Goal: Task Accomplishment & Management: Use online tool/utility

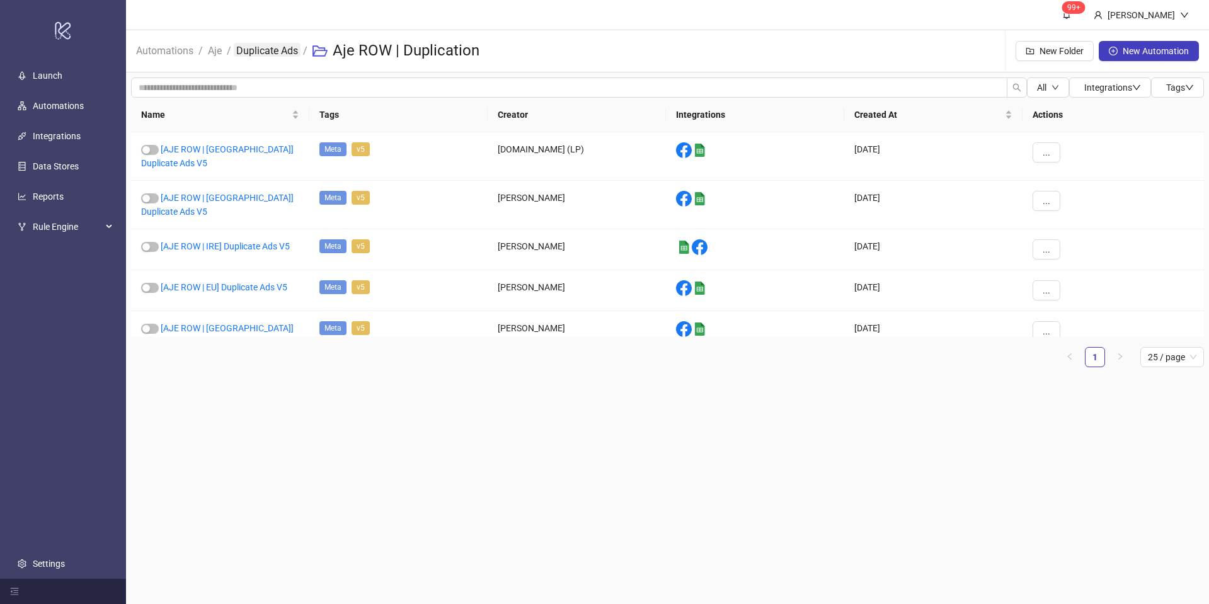
click at [270, 45] on link "Duplicate Ads" at bounding box center [267, 50] width 67 height 14
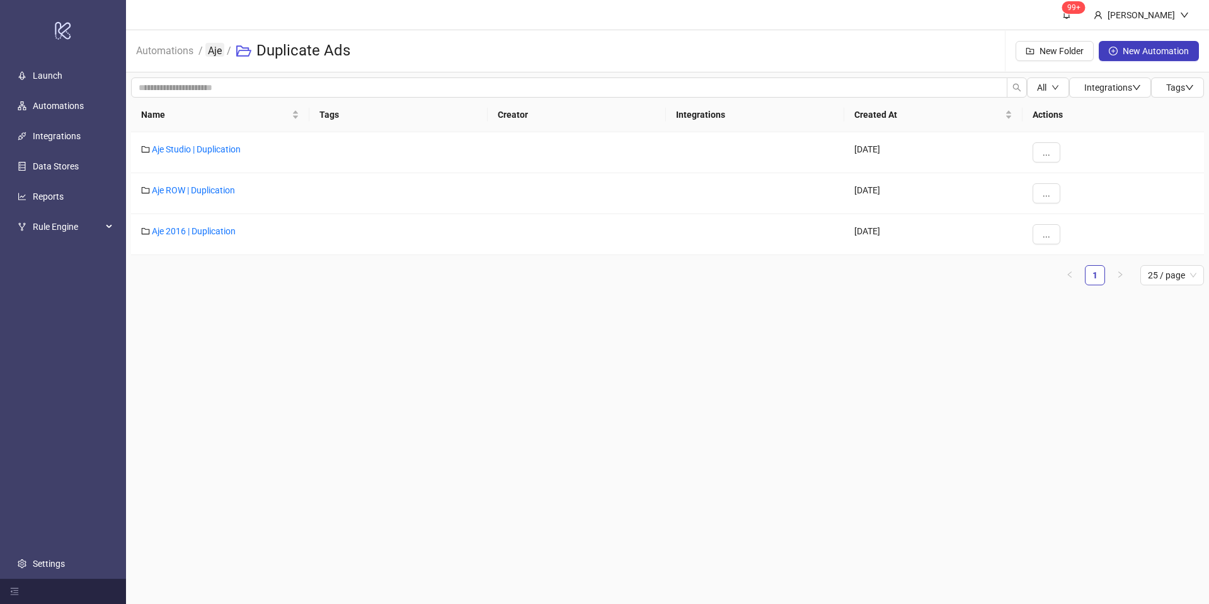
click at [212, 56] on link "Aje" at bounding box center [214, 50] width 19 height 14
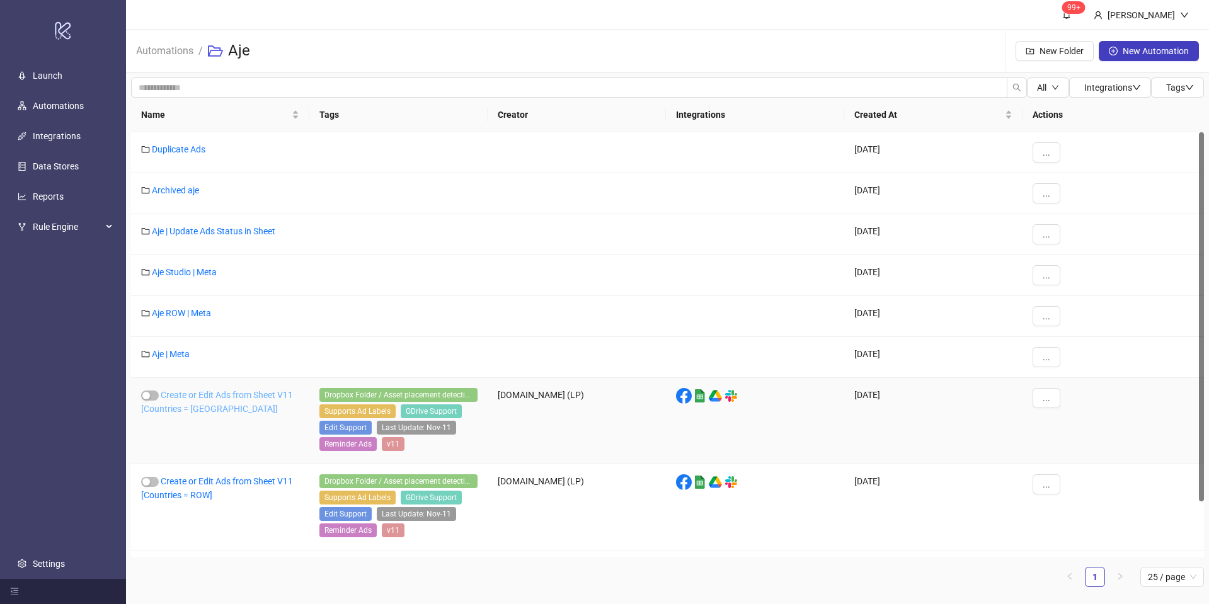
scroll to position [46, 0]
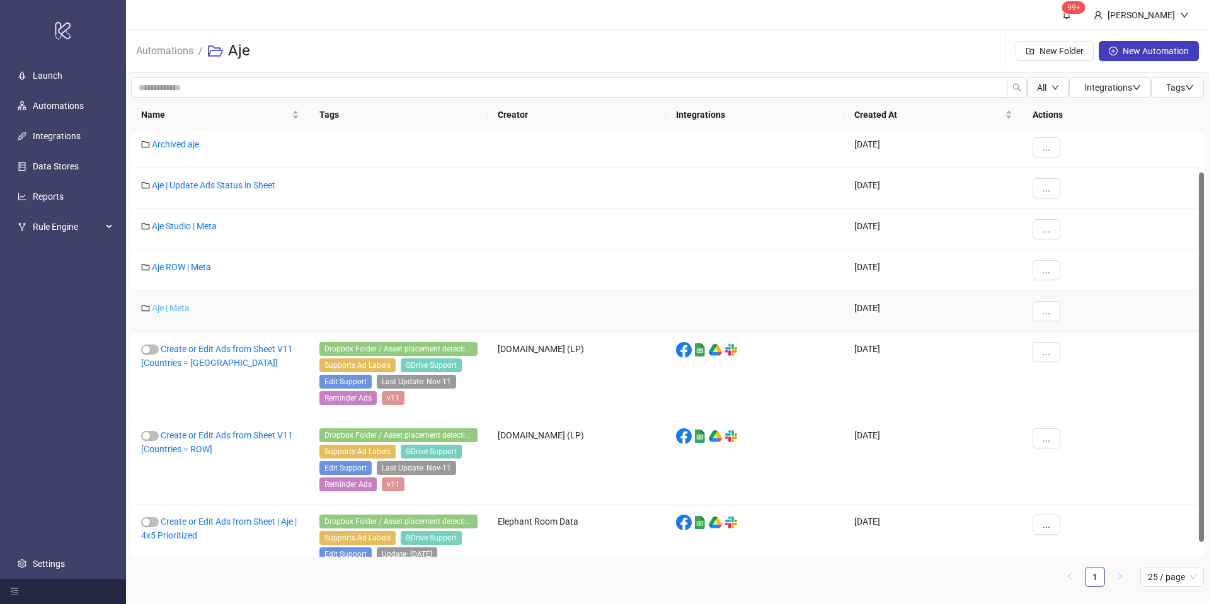
click at [173, 310] on link "Aje | Meta" at bounding box center [171, 308] width 38 height 10
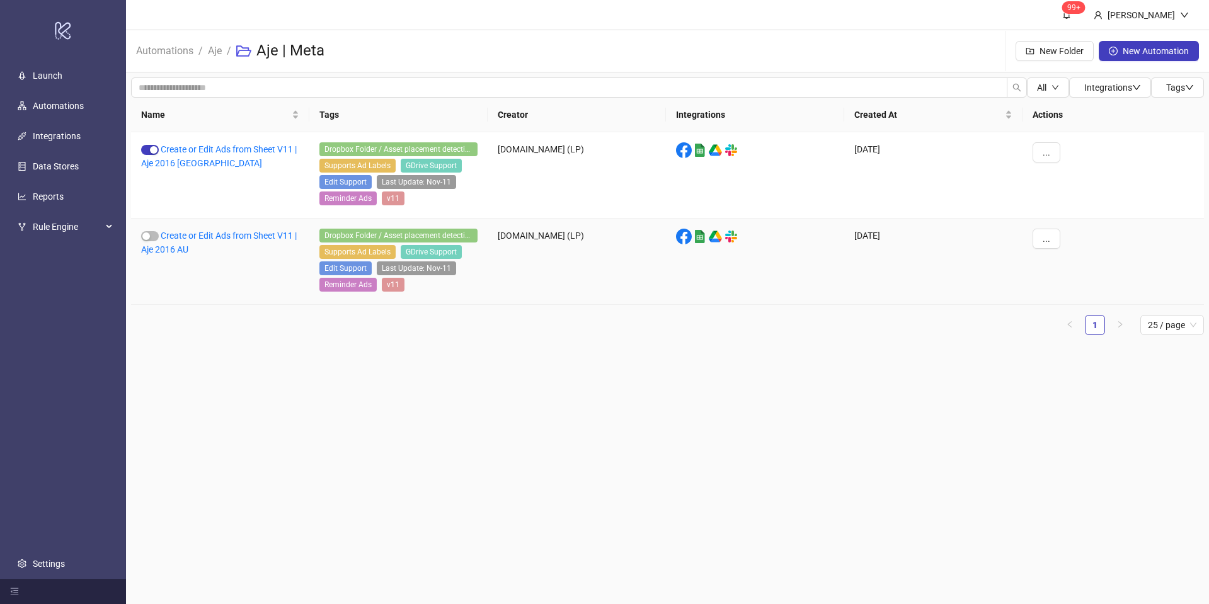
click at [176, 256] on div "Create or Edit Ads from Sheet V11 | Aje 2016 AU" at bounding box center [220, 262] width 178 height 86
click at [176, 246] on link "Create or Edit Ads from Sheet V11 | Aje 2016 AU" at bounding box center [219, 243] width 156 height 24
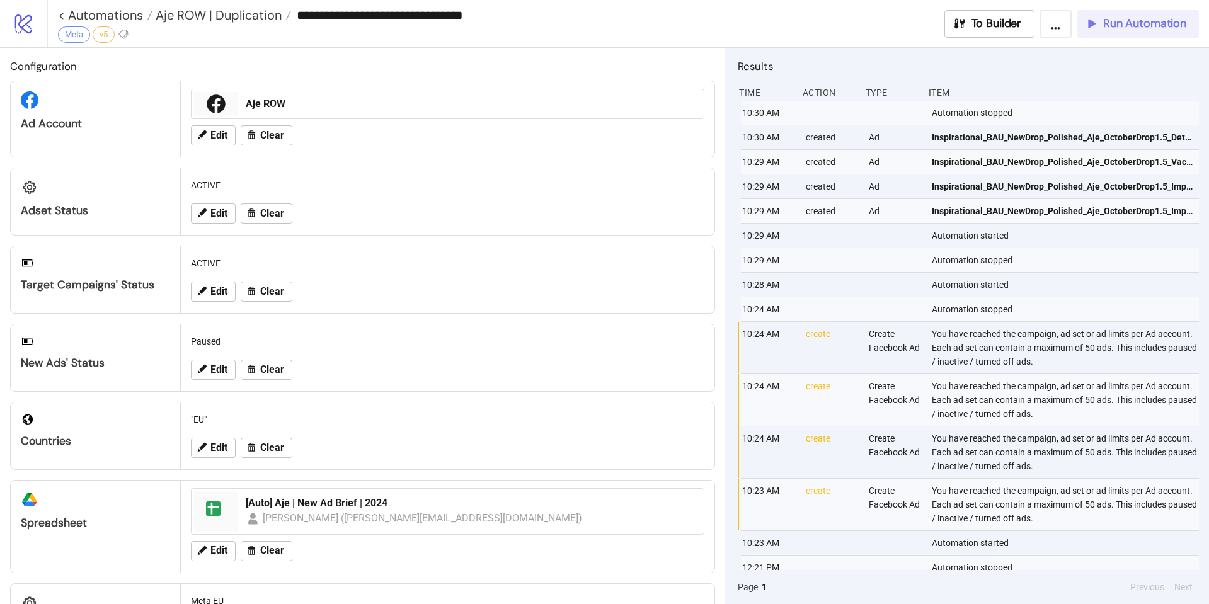
click at [1111, 25] on span "Run Automation" at bounding box center [1145, 23] width 83 height 14
type input "**********"
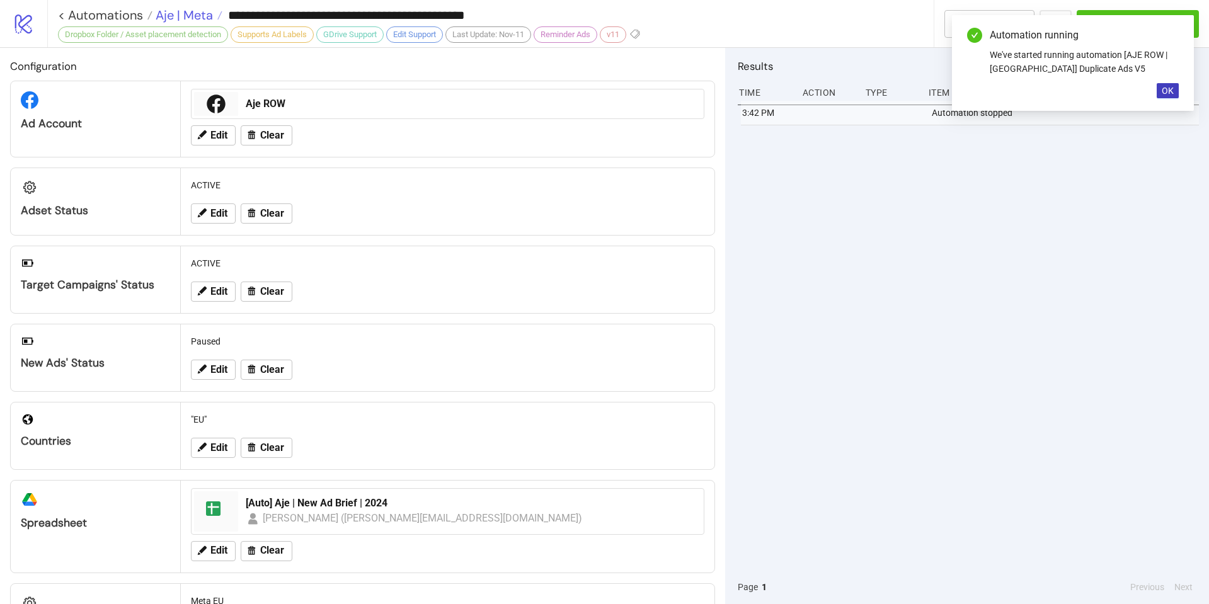
click at [200, 16] on span "Aje | Meta" at bounding box center [183, 15] width 61 height 16
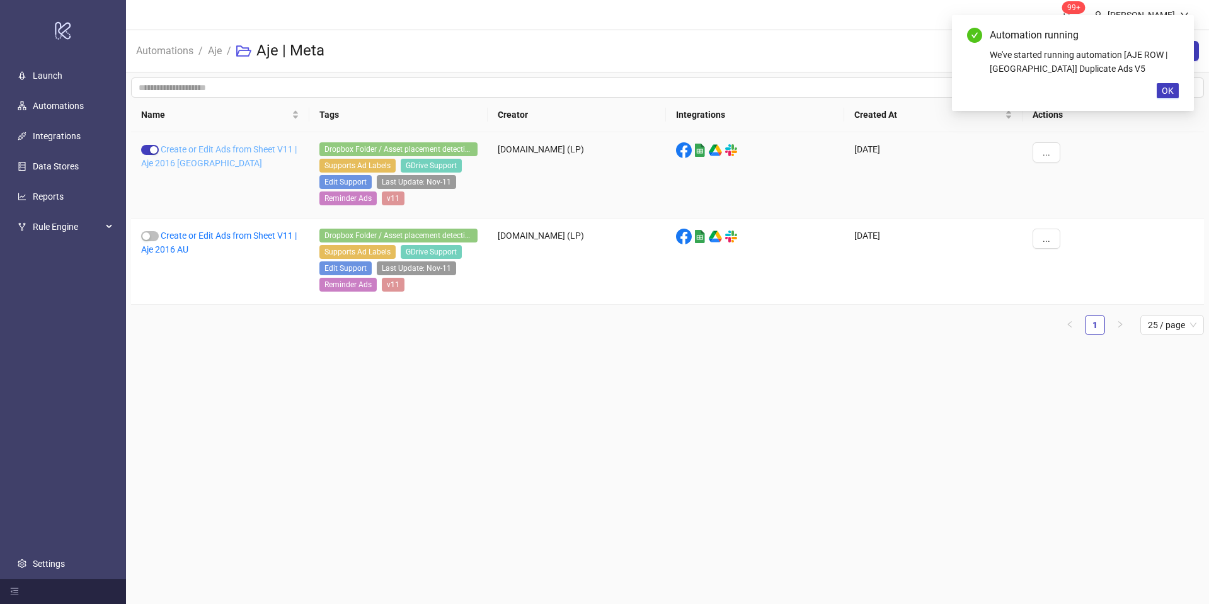
click at [217, 150] on link "Create or Edit Ads from Sheet V11 | Aje 2016 NZ" at bounding box center [219, 156] width 156 height 24
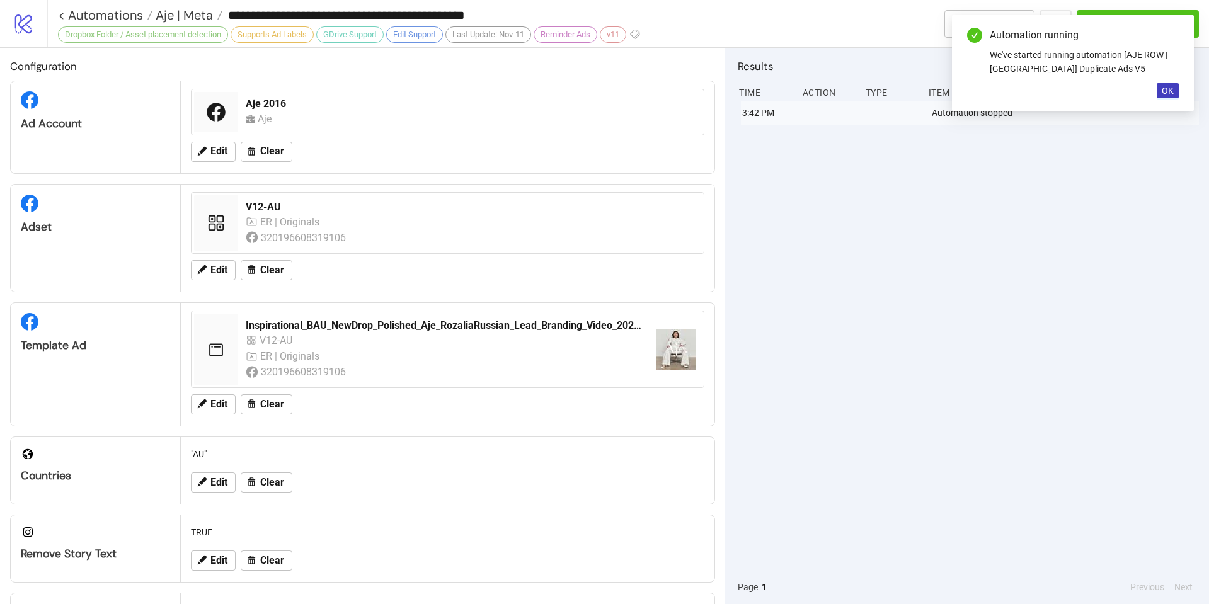
type input "**********"
click at [1164, 95] on span "OK" at bounding box center [1168, 91] width 12 height 10
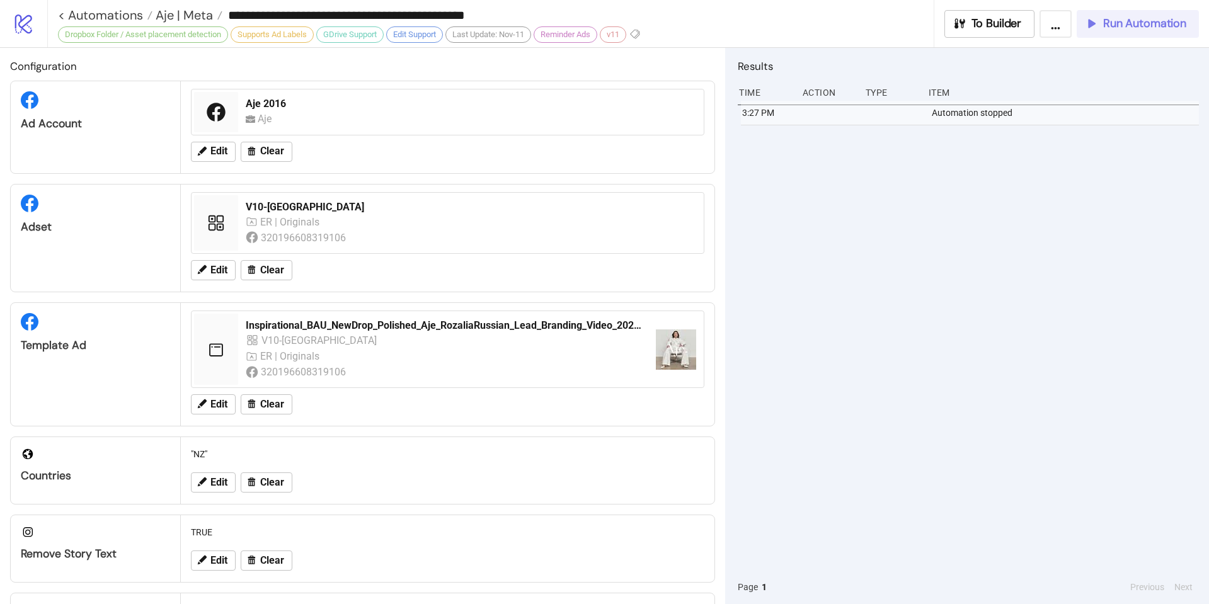
click at [1150, 27] on span "Run Automation" at bounding box center [1145, 23] width 83 height 14
click at [179, 19] on span "Aje | Meta" at bounding box center [183, 15] width 61 height 16
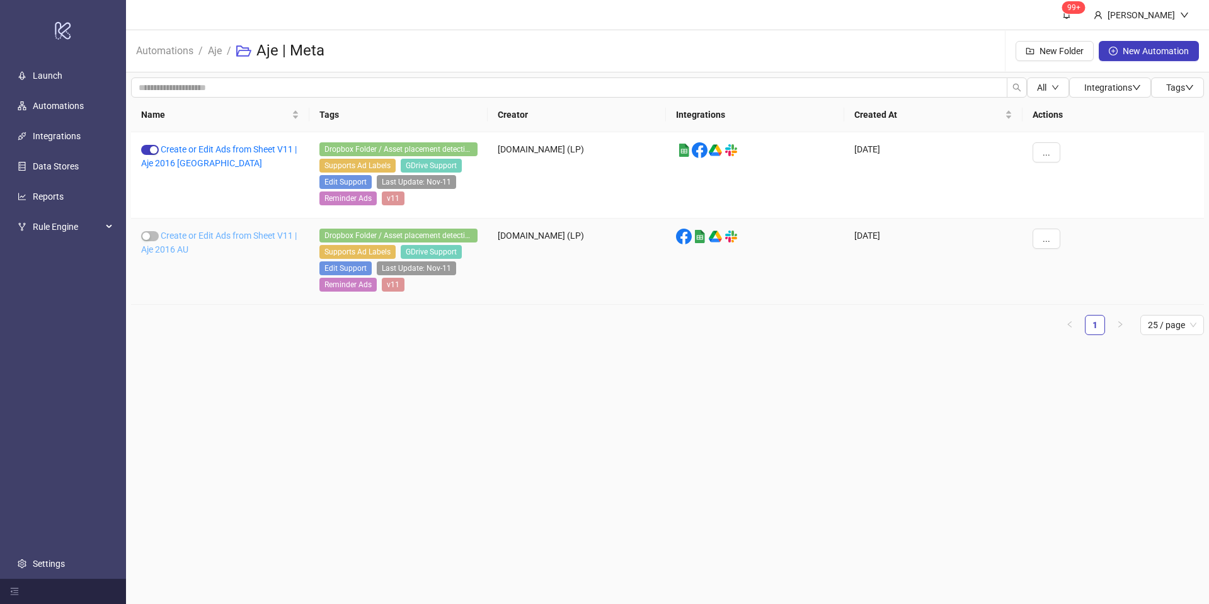
click at [221, 231] on link "Create or Edit Ads from Sheet V11 | Aje 2016 AU" at bounding box center [219, 243] width 156 height 24
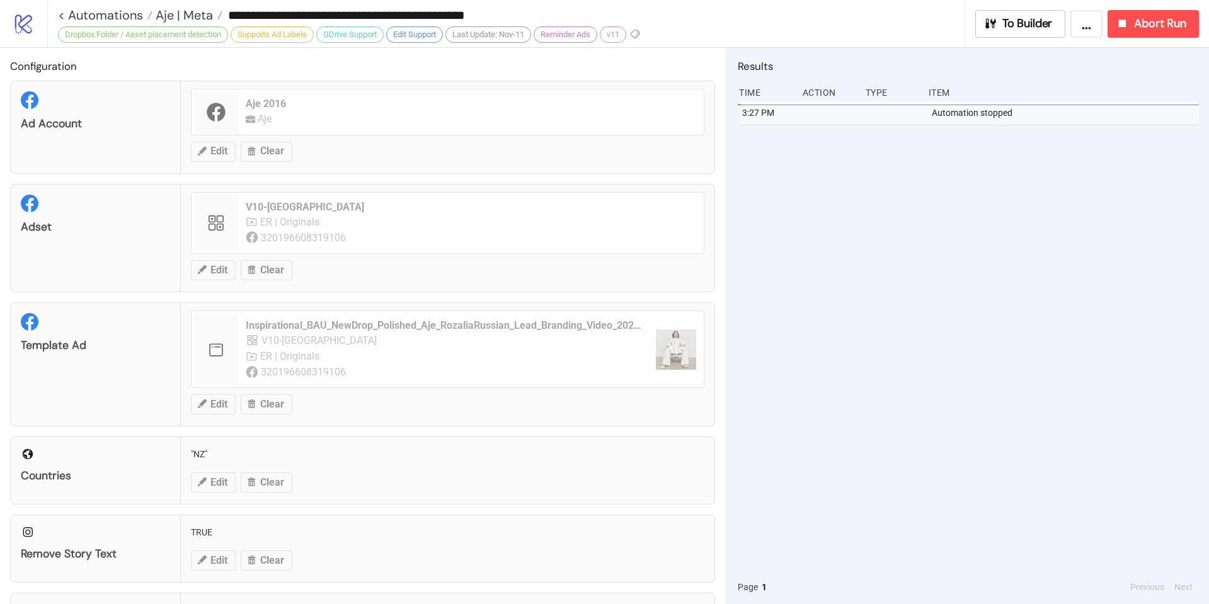
type input "**********"
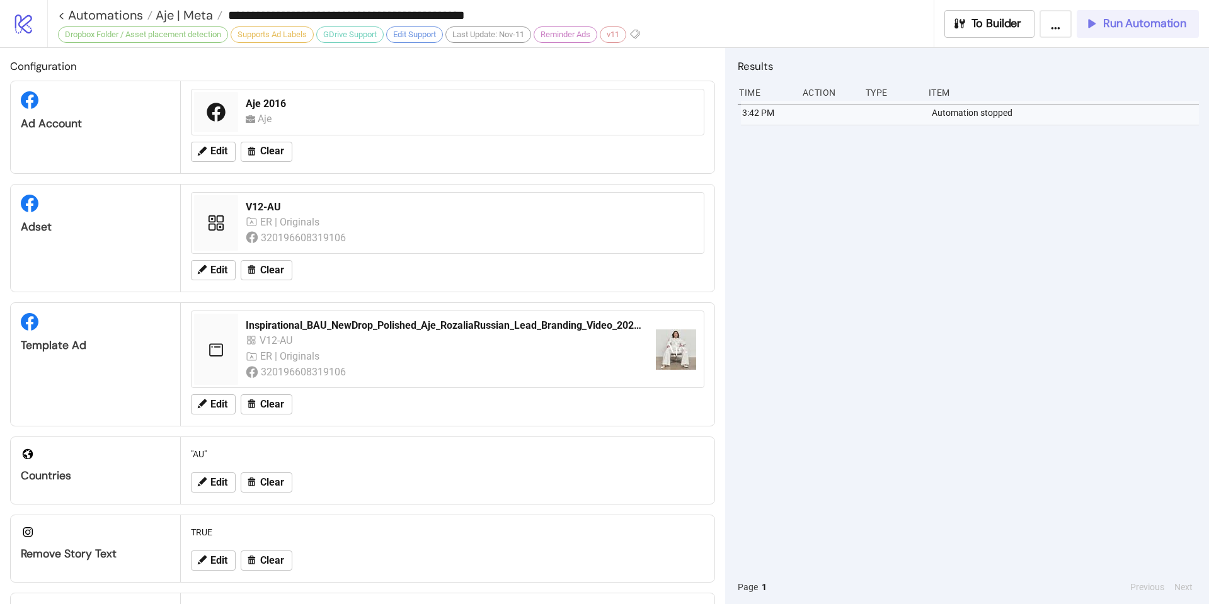
click at [1141, 27] on span "Run Automation" at bounding box center [1145, 23] width 83 height 14
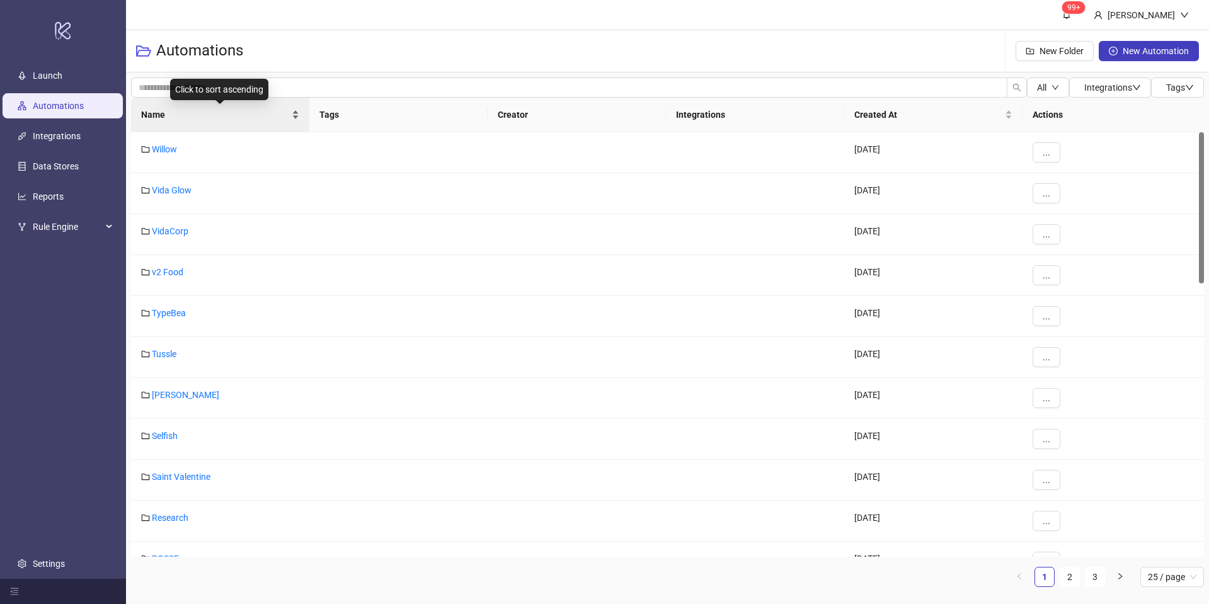
click at [299, 108] on div "Name" at bounding box center [220, 115] width 158 height 14
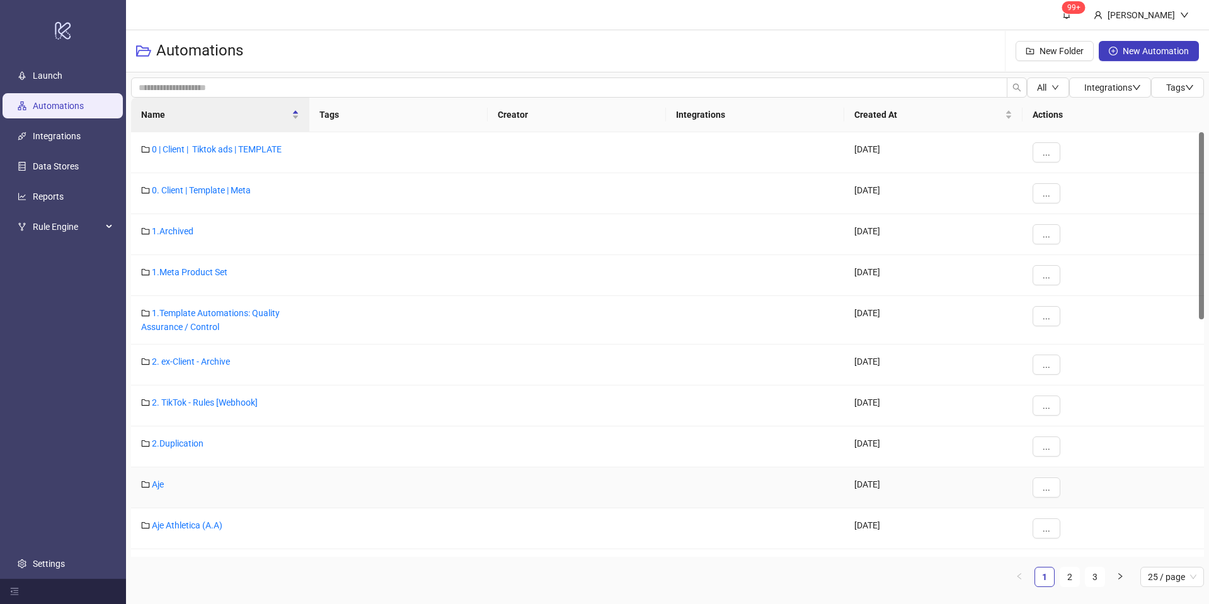
click at [161, 482] on link "Aje" at bounding box center [158, 485] width 12 height 10
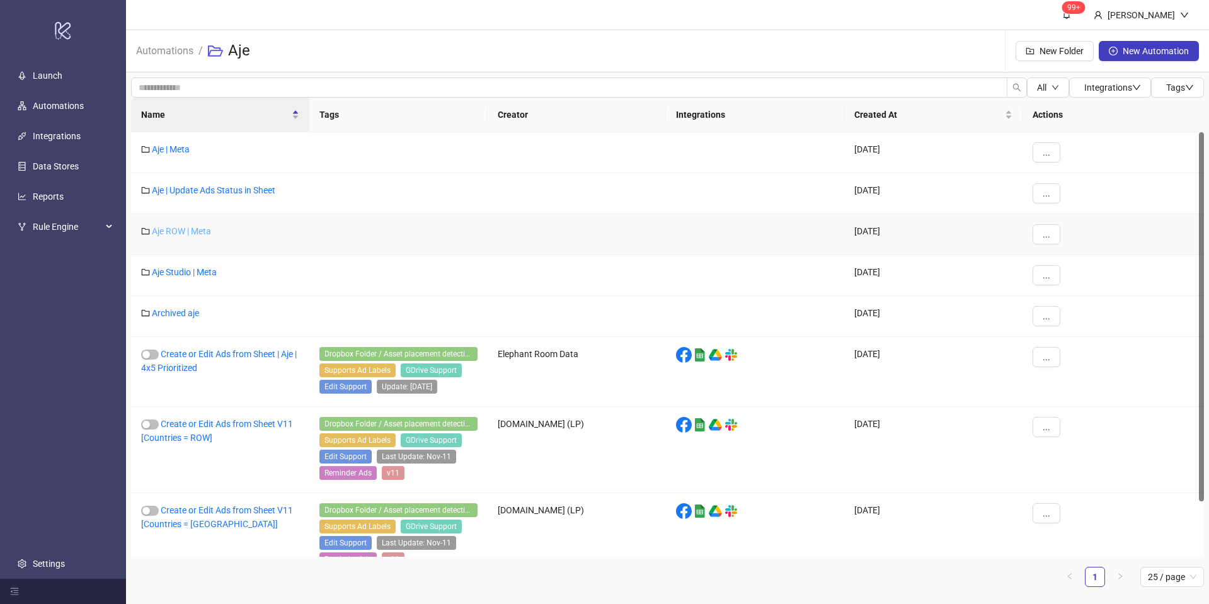
click at [197, 232] on link "Aje ROW | Meta" at bounding box center [181, 231] width 59 height 10
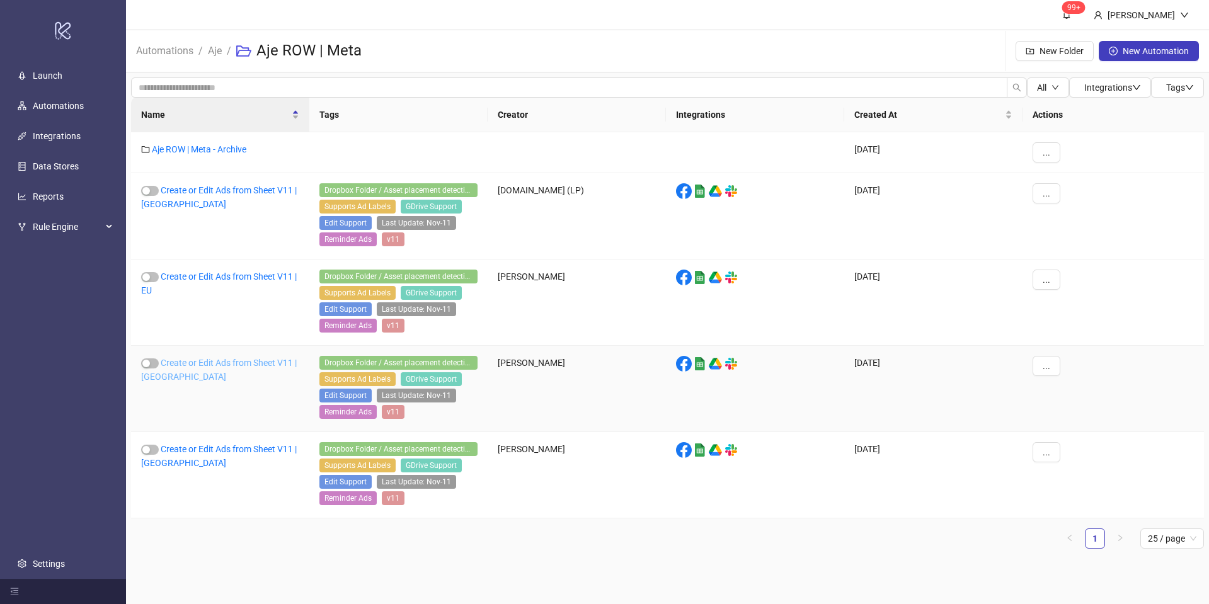
click at [190, 364] on link "Create or Edit Ads from Sheet V11 | [GEOGRAPHIC_DATA]" at bounding box center [219, 370] width 156 height 24
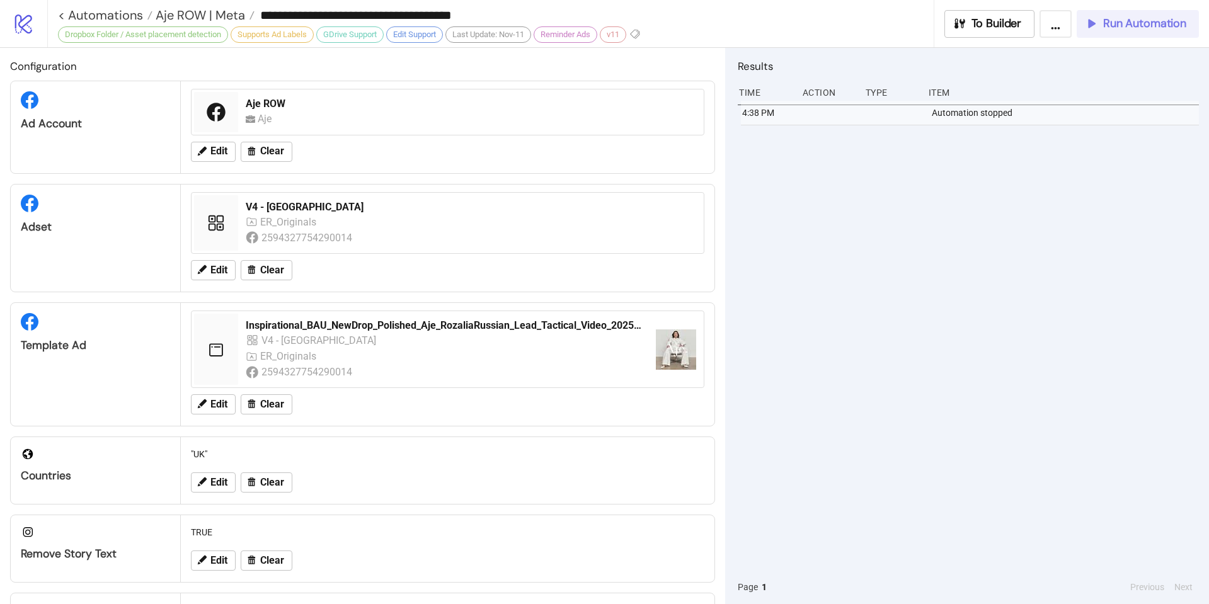
click at [1099, 34] on button "Run Automation" at bounding box center [1138, 24] width 122 height 28
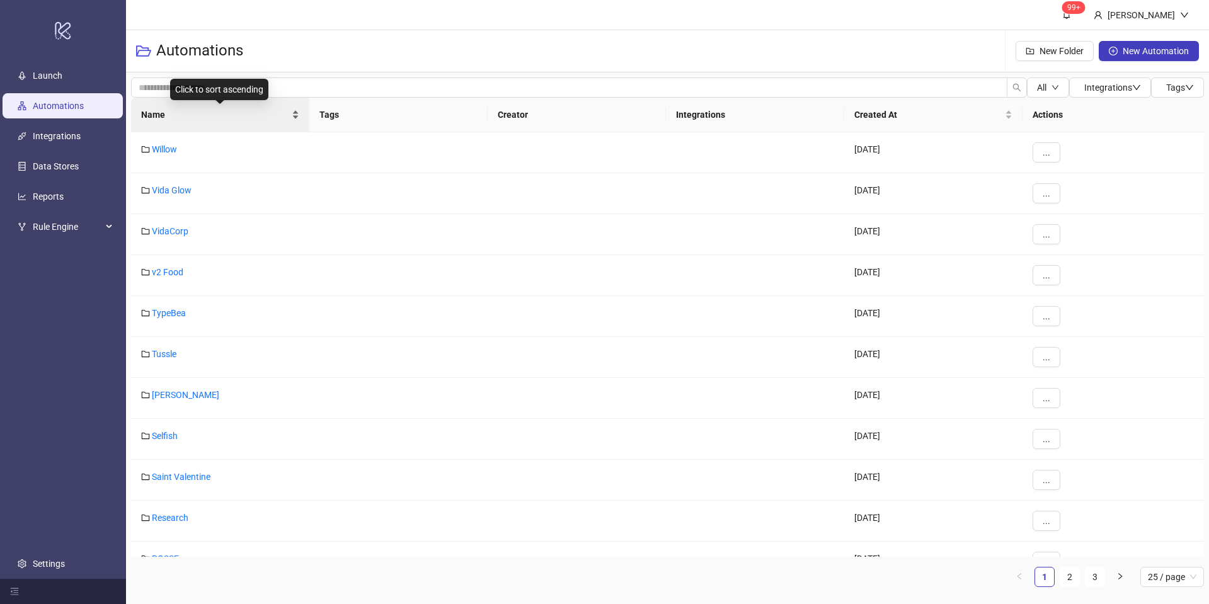
click at [293, 110] on div "Name" at bounding box center [220, 115] width 158 height 14
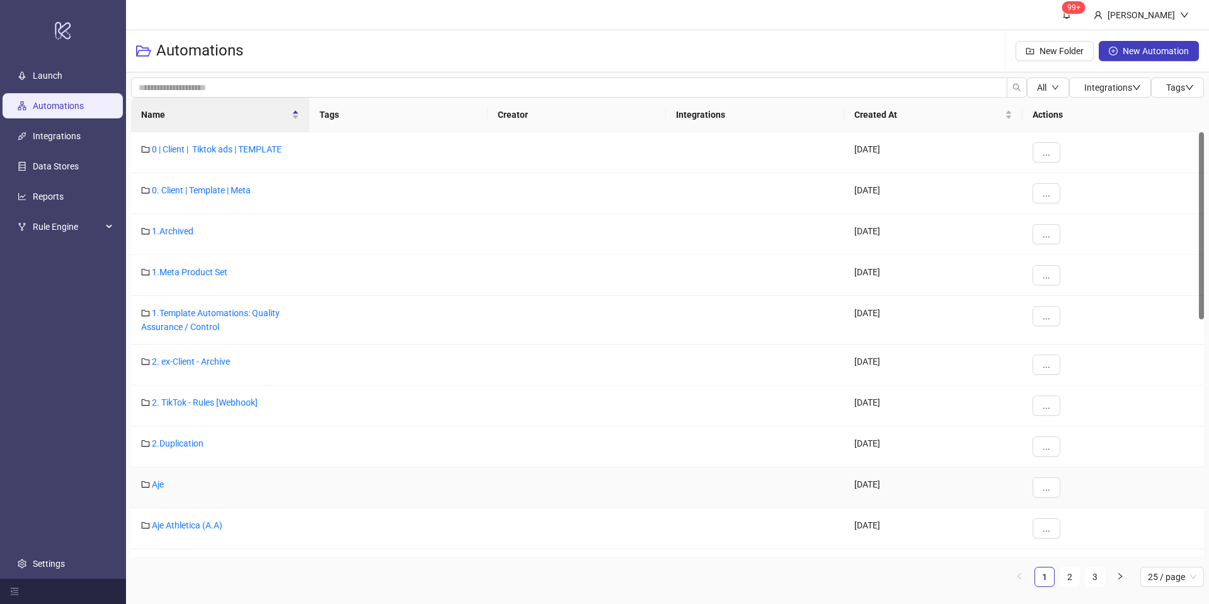
click at [166, 483] on div "Aje" at bounding box center [220, 488] width 178 height 41
click at [162, 483] on link "Aje" at bounding box center [158, 485] width 12 height 10
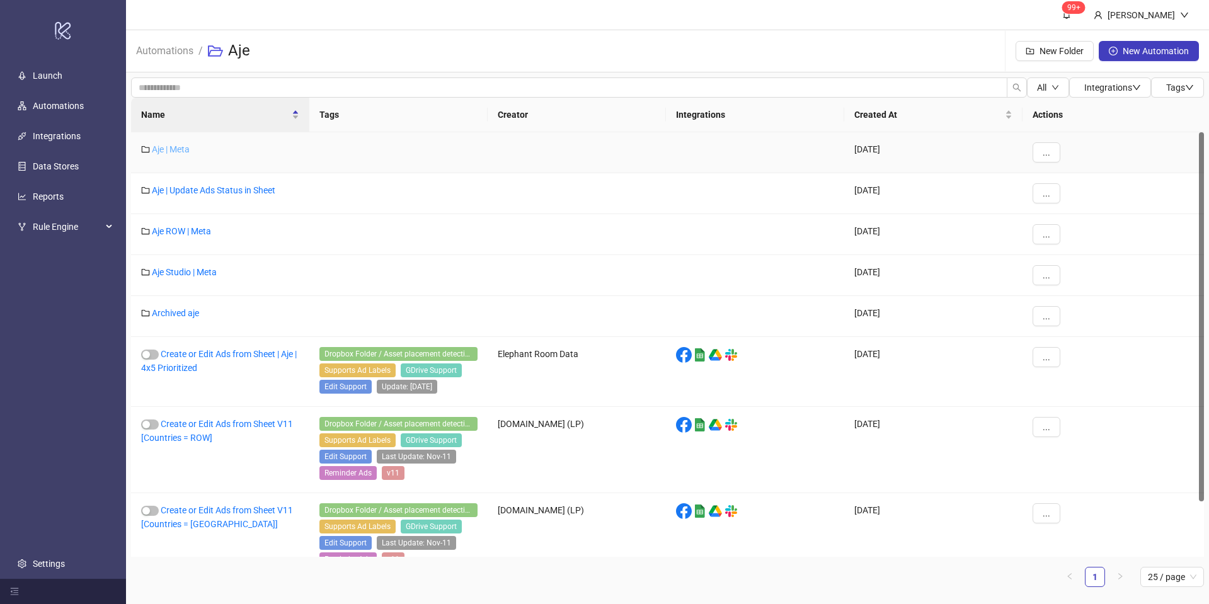
click at [169, 151] on link "Aje | Meta" at bounding box center [171, 149] width 38 height 10
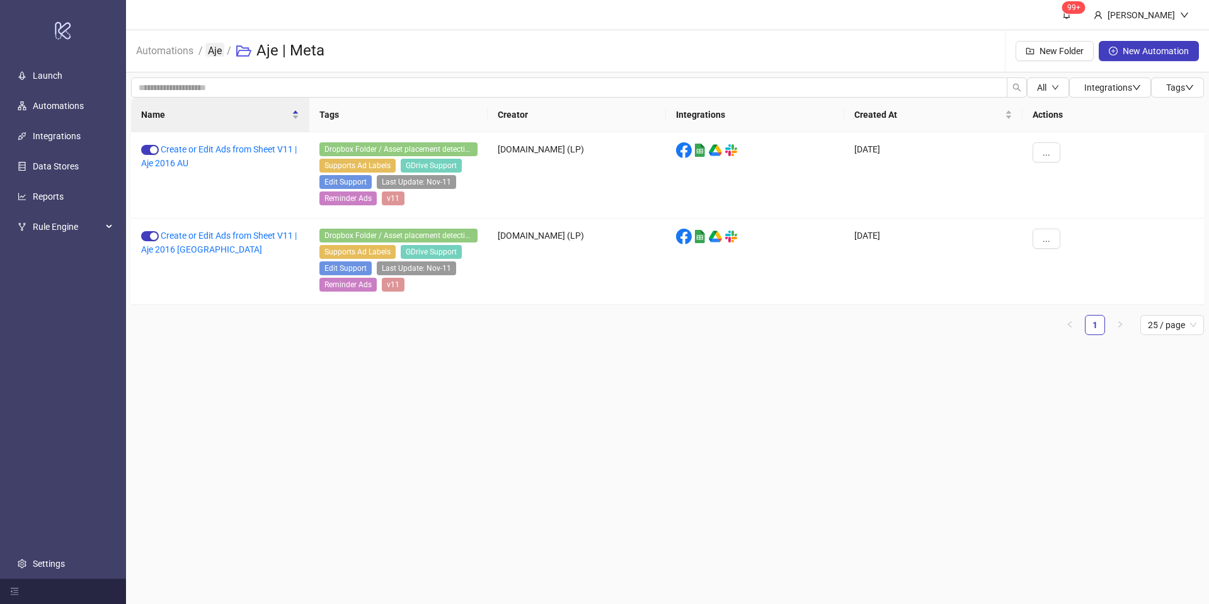
click at [217, 49] on link "Aje" at bounding box center [214, 50] width 19 height 14
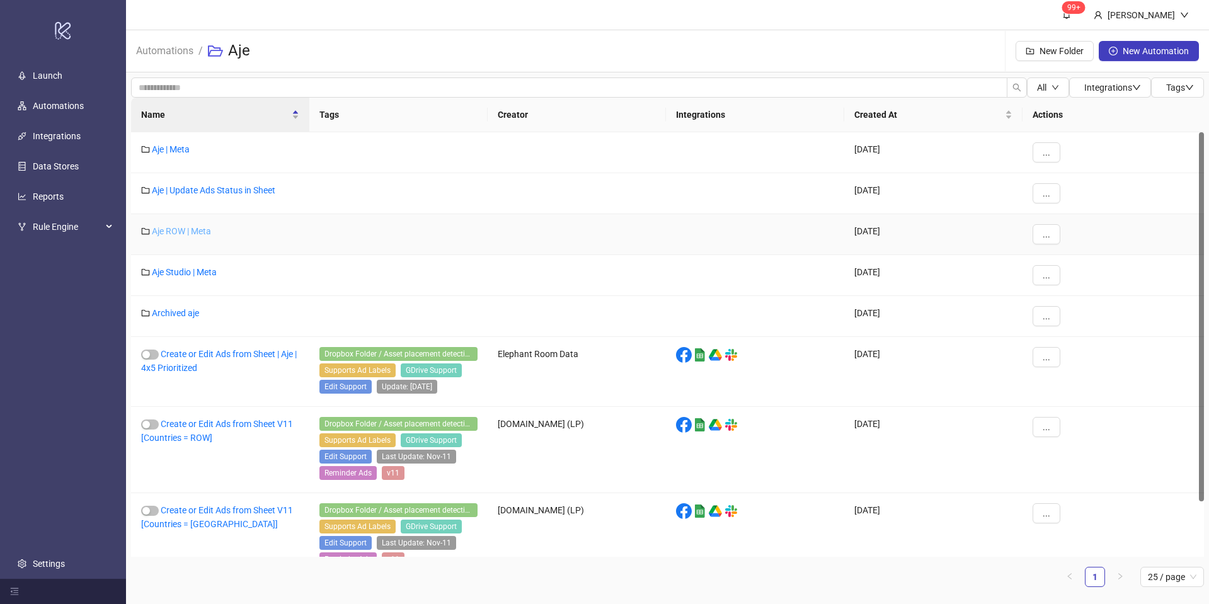
click at [184, 229] on link "Aje ROW | Meta" at bounding box center [181, 231] width 59 height 10
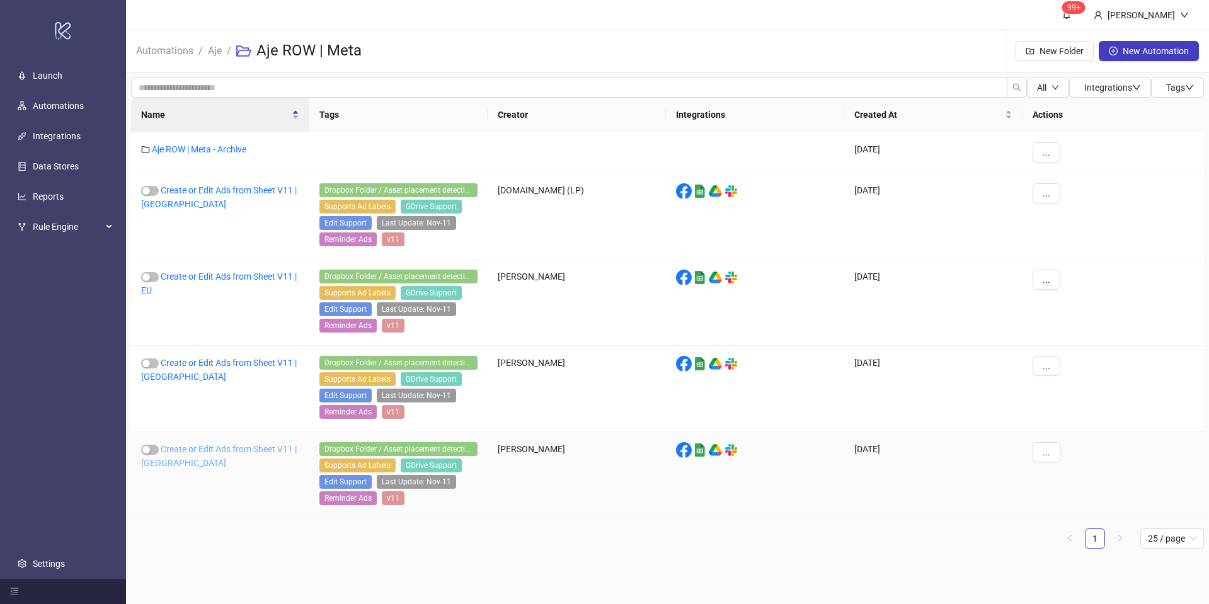
click at [210, 449] on link "Create or Edit Ads from Sheet V11 | [GEOGRAPHIC_DATA]" at bounding box center [219, 456] width 156 height 24
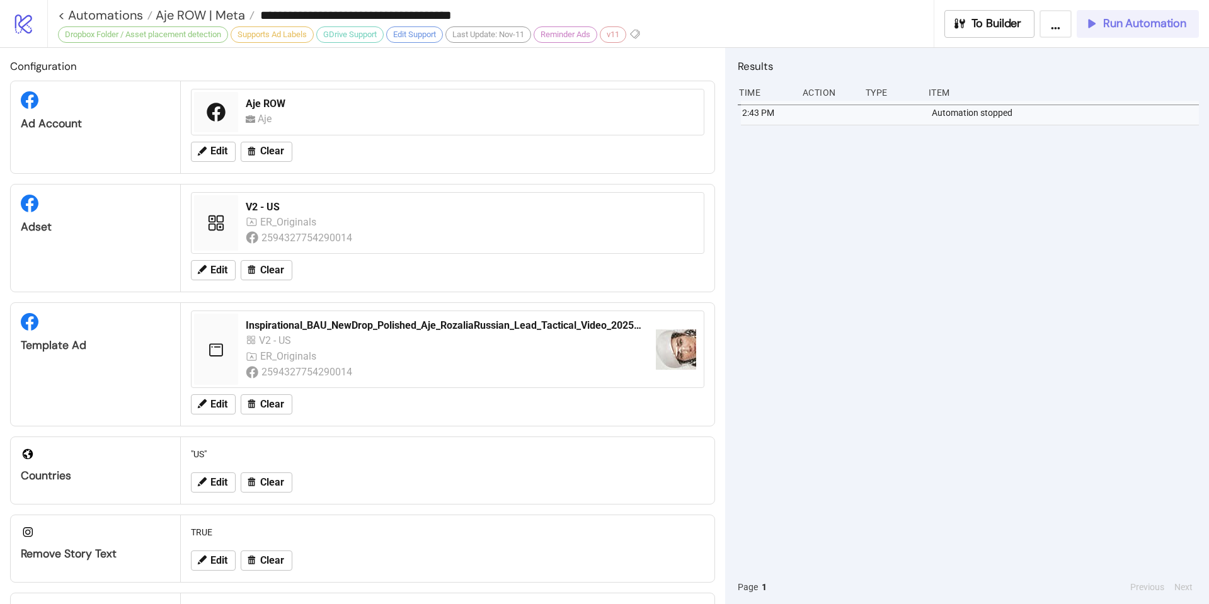
click at [1109, 32] on button "Run Automation" at bounding box center [1138, 24] width 122 height 28
